Goal: Transaction & Acquisition: Purchase product/service

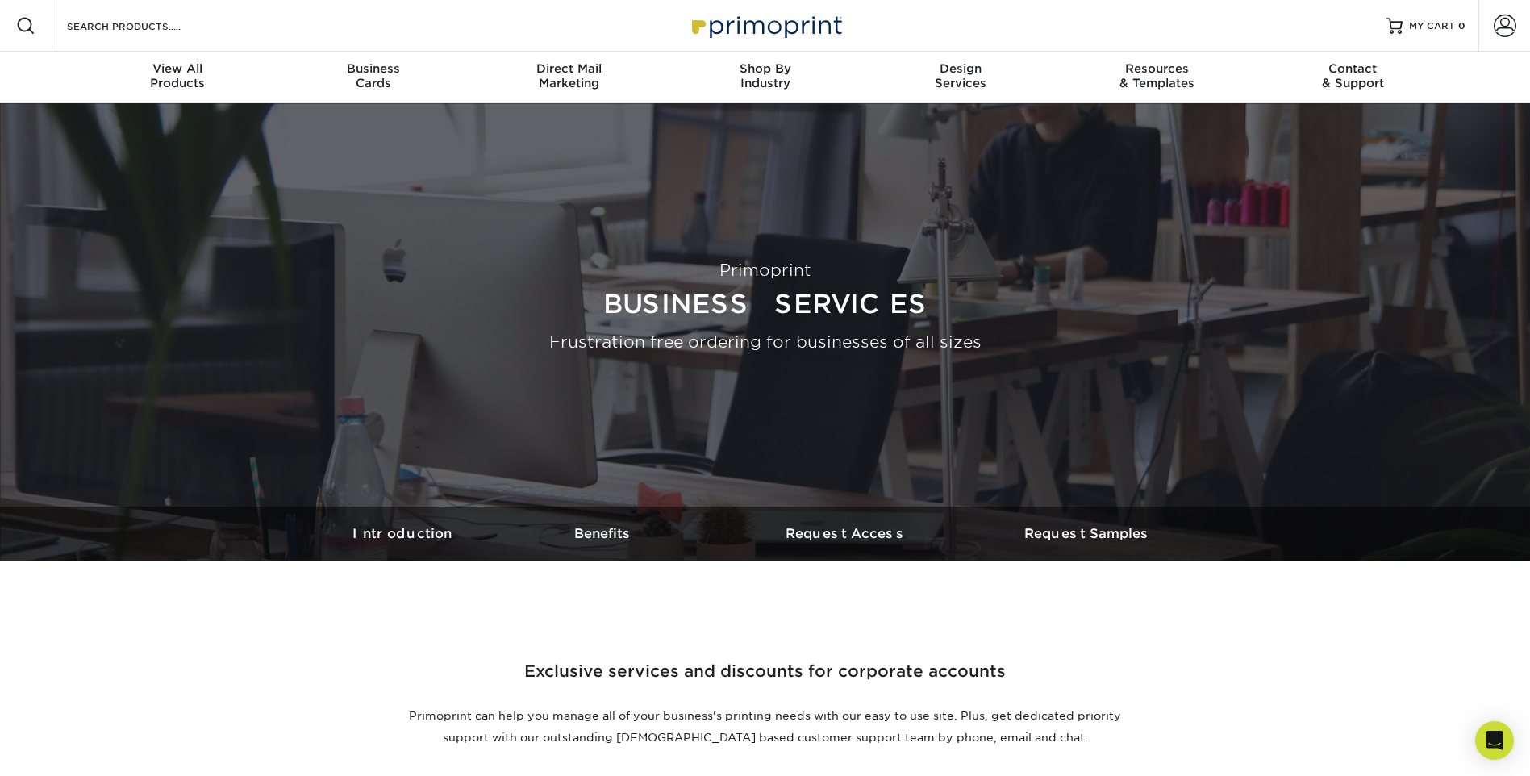
click at [763, 32] on img at bounding box center [765, 25] width 161 height 35
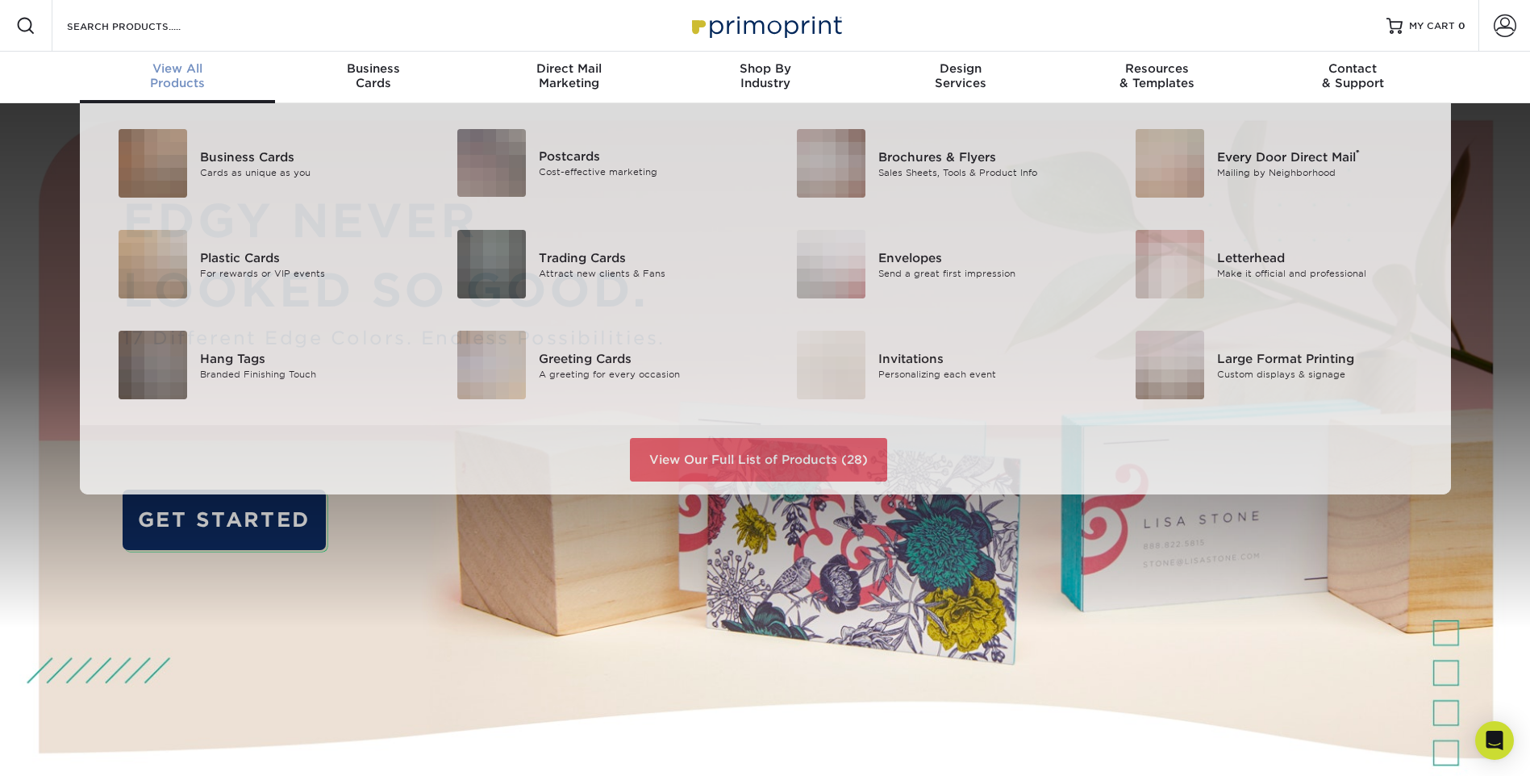
click at [198, 75] on span "View All" at bounding box center [178, 68] width 196 height 15
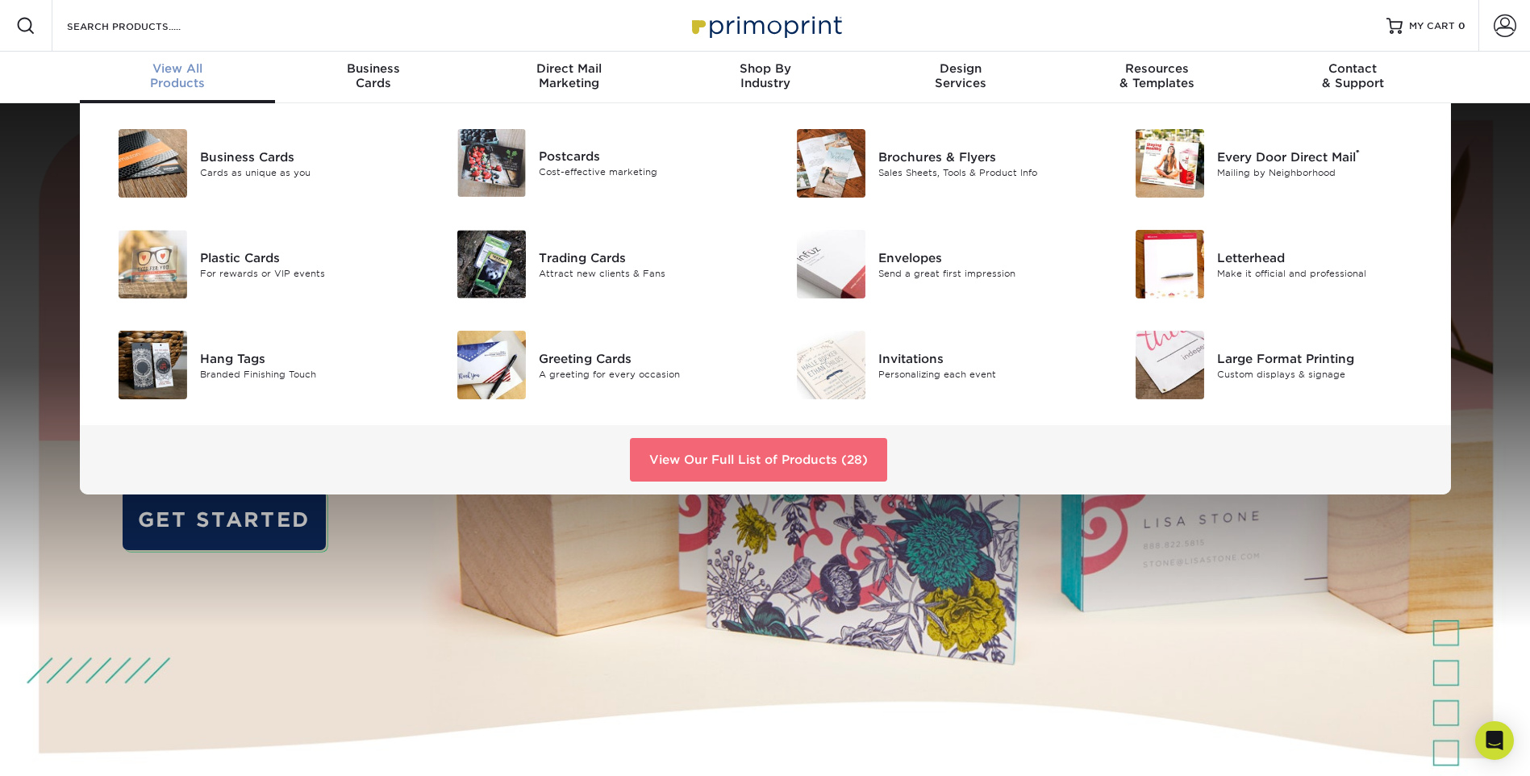
click at [793, 457] on link "View Our Full List of Products (28)" at bounding box center [758, 460] width 257 height 44
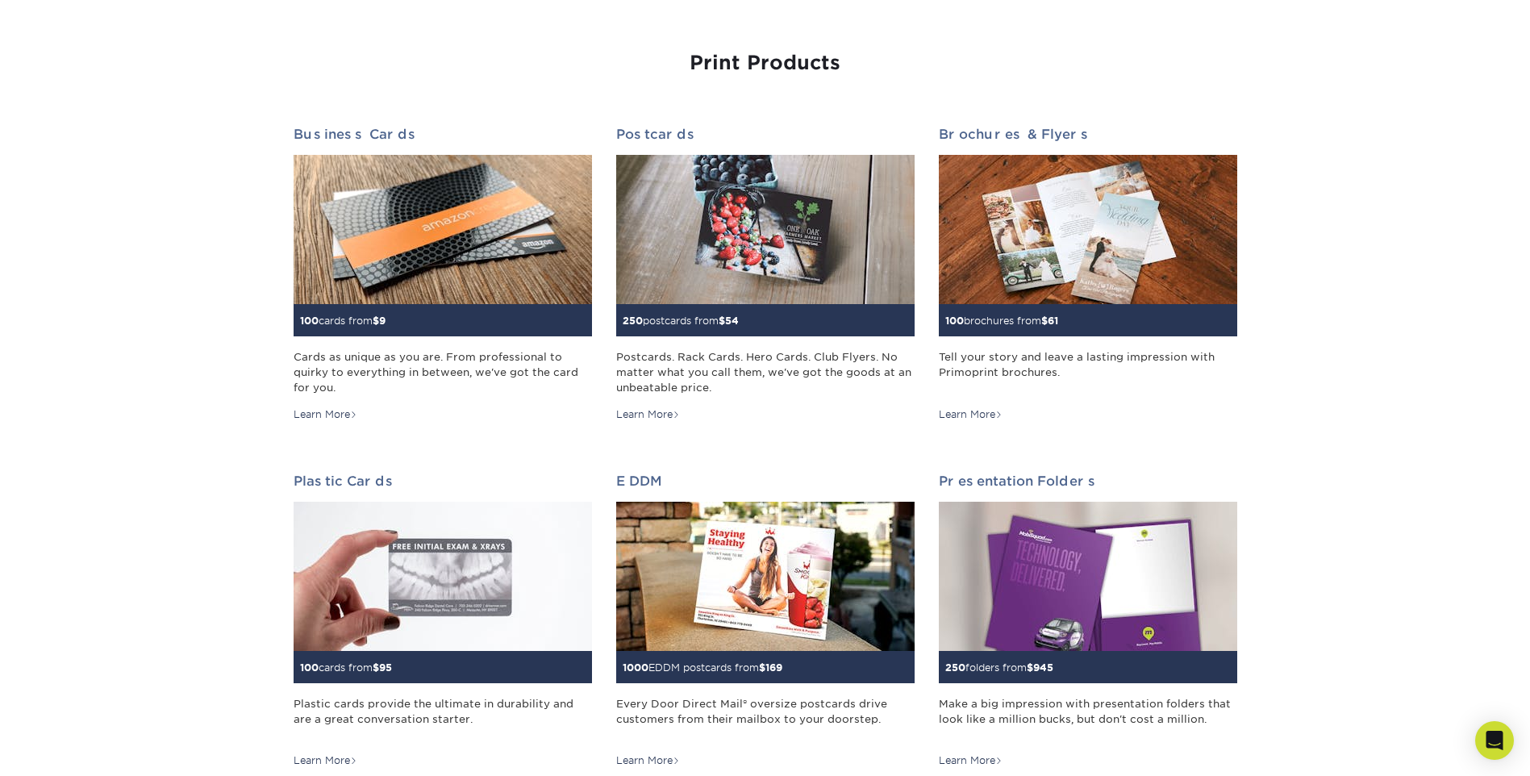
scroll to position [161, 0]
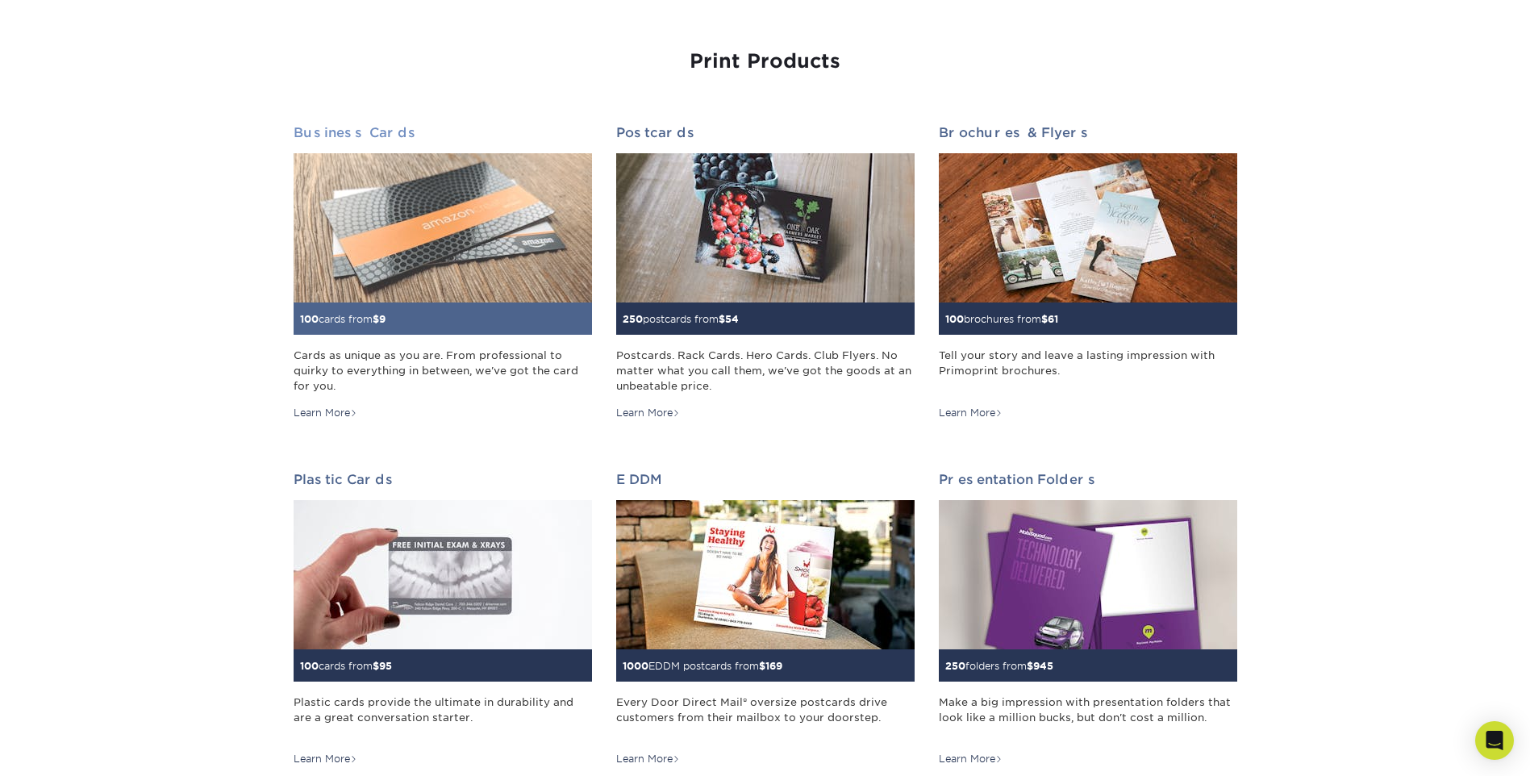
click at [329, 418] on div "Learn More" at bounding box center [326, 413] width 64 height 15
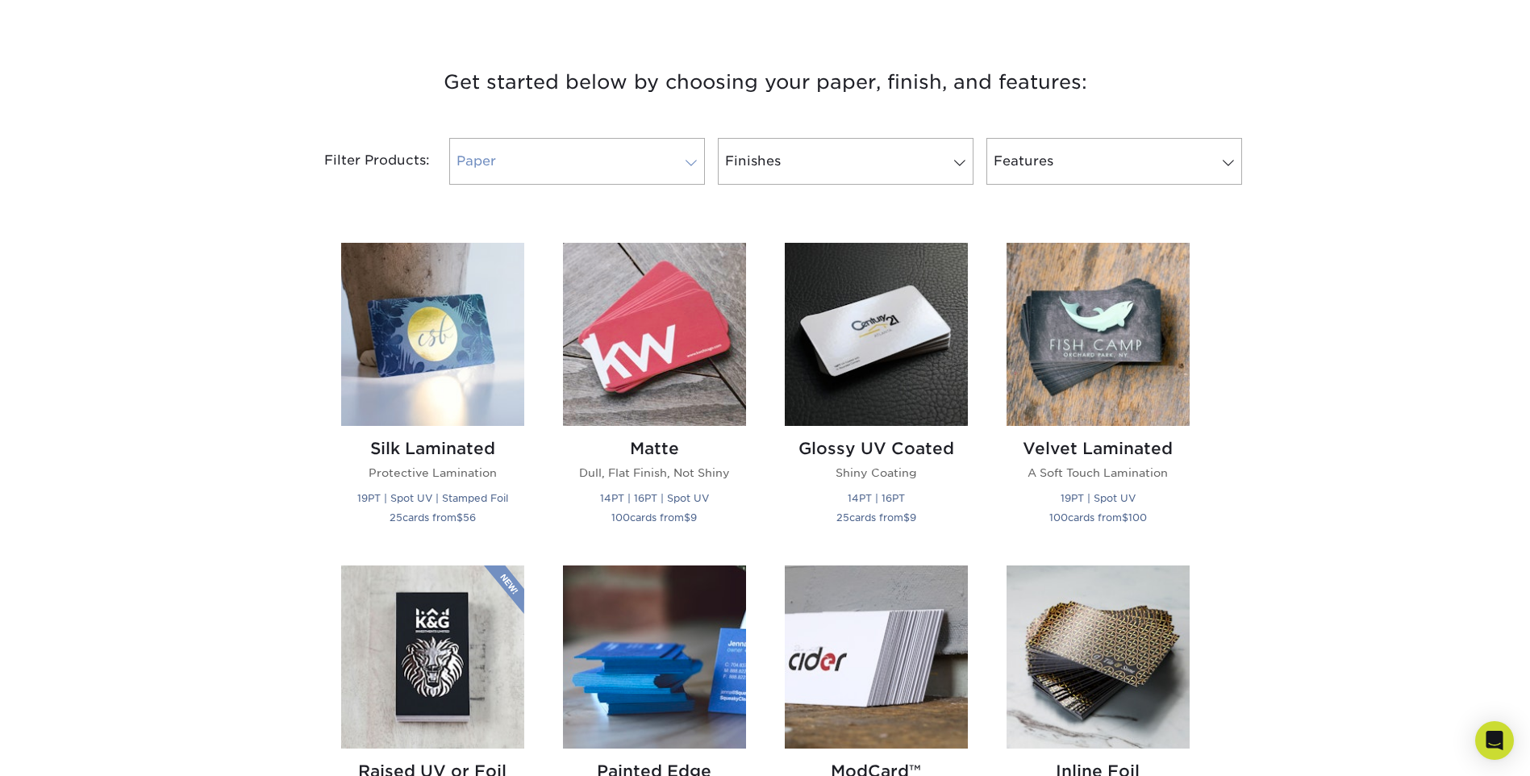
scroll to position [565, 0]
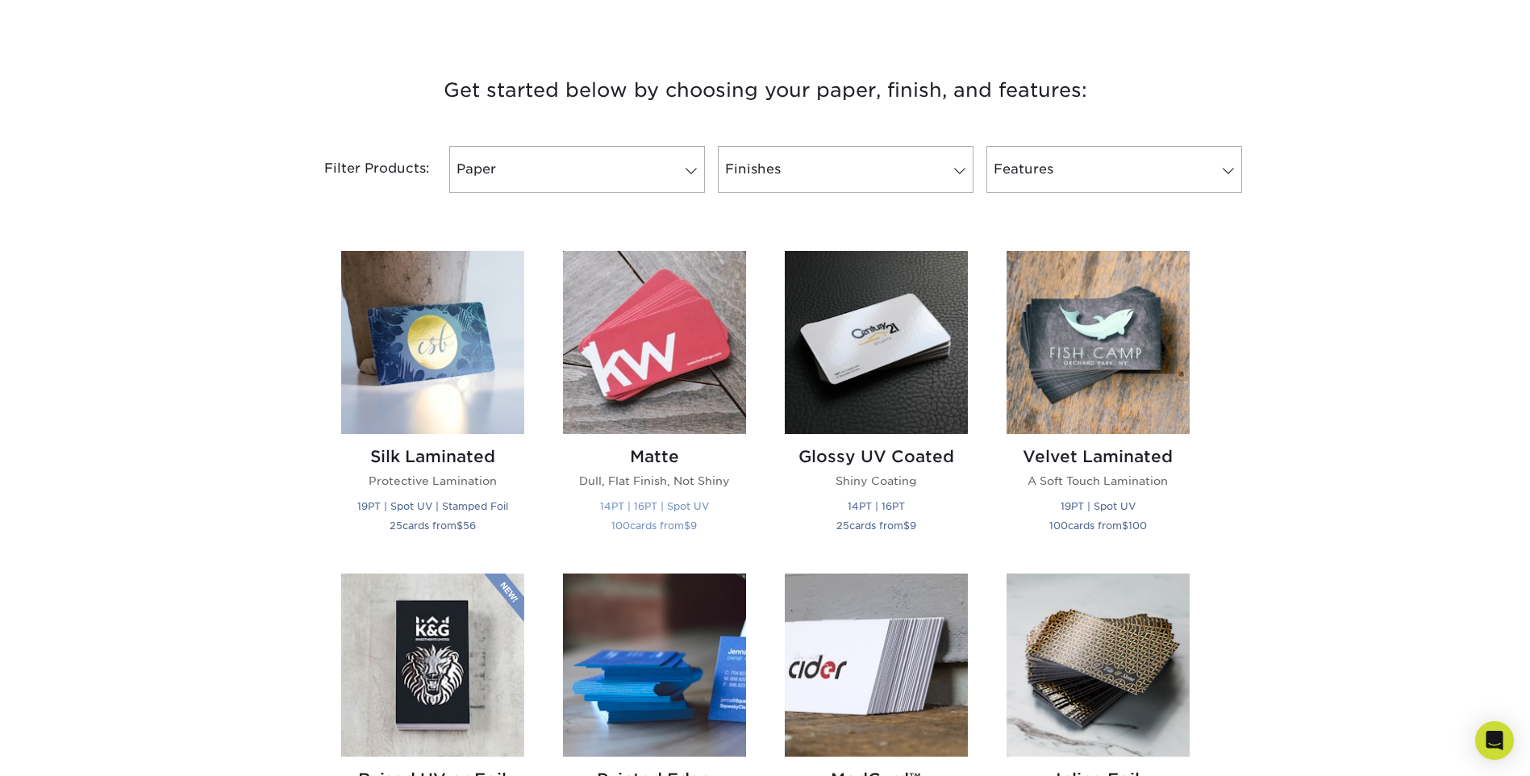
click at [680, 307] on img at bounding box center [654, 342] width 183 height 183
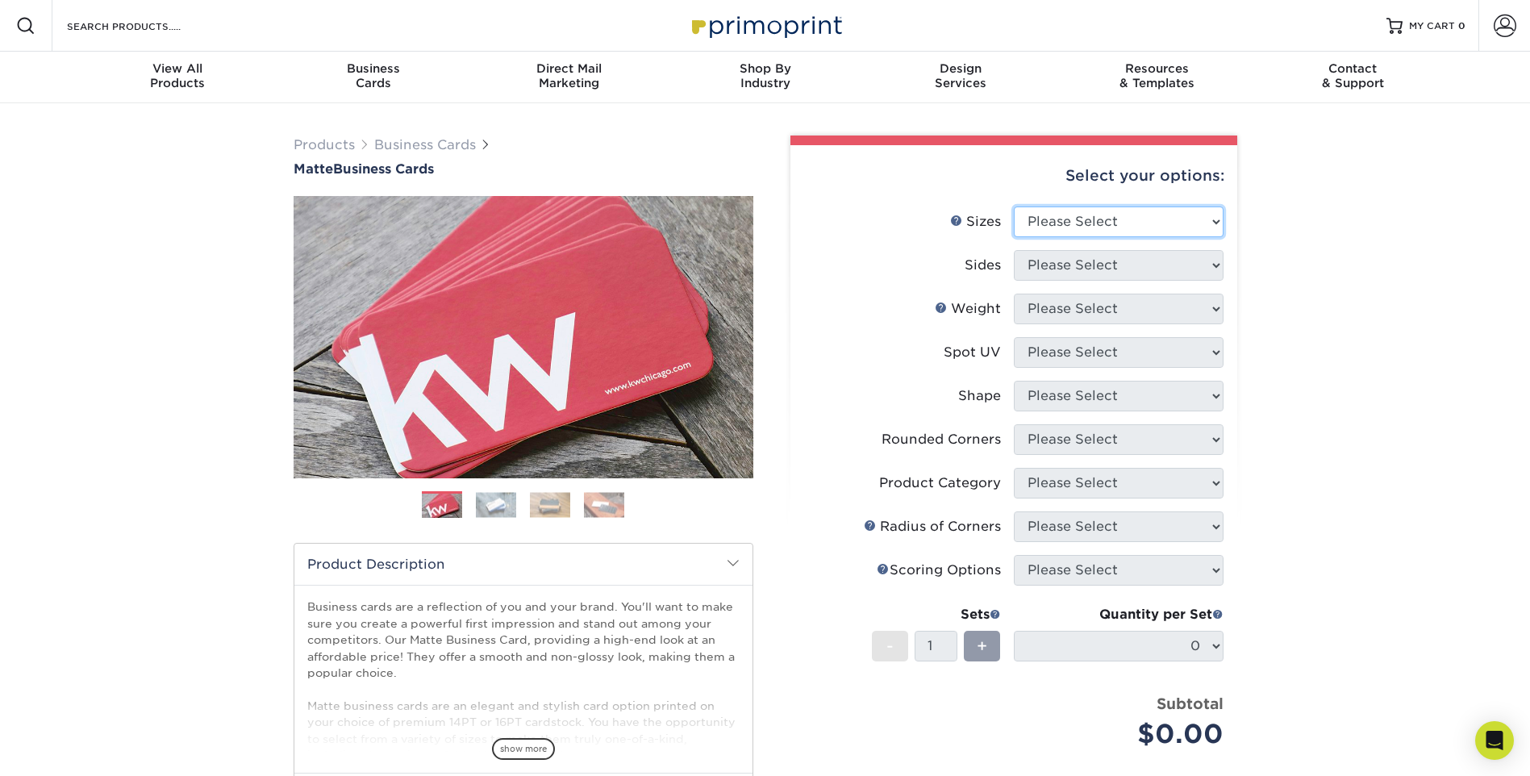
click at [1210, 215] on select "Please Select 1.5" x 3.5" - Mini 1.75" x 3.5" - Mini 2" x 2" - Square 2" x 3" -…" at bounding box center [1119, 222] width 210 height 31
click at [1276, 217] on div "Products Business Cards Matte Business Cards Previous Next 100 $ 9" at bounding box center [765, 548] width 1530 height 890
click at [1037, 219] on select "Please Select 1.5" x 3.5" - Mini 1.75" x 3.5" - Mini 2" x 2" - Square 2" x 3" -…" at bounding box center [1119, 222] width 210 height 31
click at [1339, 353] on div "Products Business Cards Matte Business Cards Previous Next 100 $ 9" at bounding box center [765, 548] width 1530 height 890
click at [1354, 387] on div "Products Business Cards Matte Business Cards Previous Next 100 $ 9" at bounding box center [765, 548] width 1530 height 890
